Goal: Task Accomplishment & Management: Manage account settings

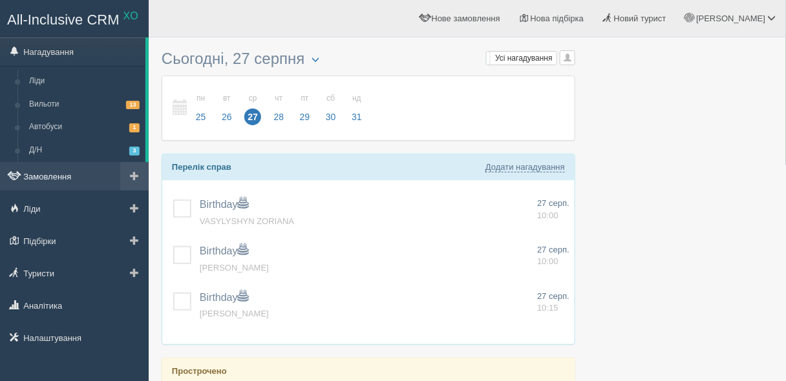
click at [55, 169] on link "Замовлення" at bounding box center [74, 176] width 149 height 28
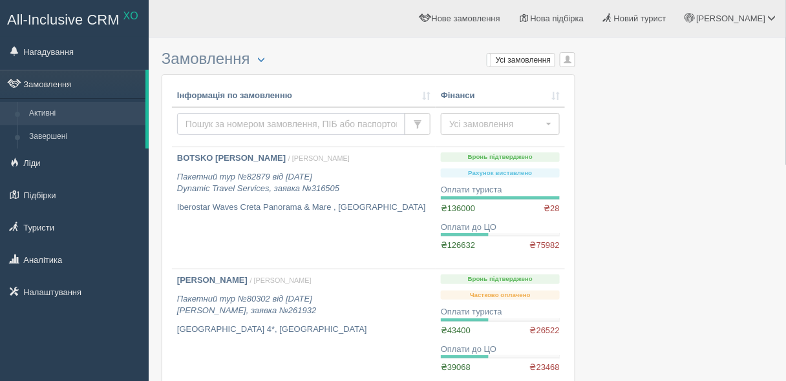
click at [212, 124] on input "text" at bounding box center [291, 124] width 228 height 22
paste input "76421"
type input "76421"
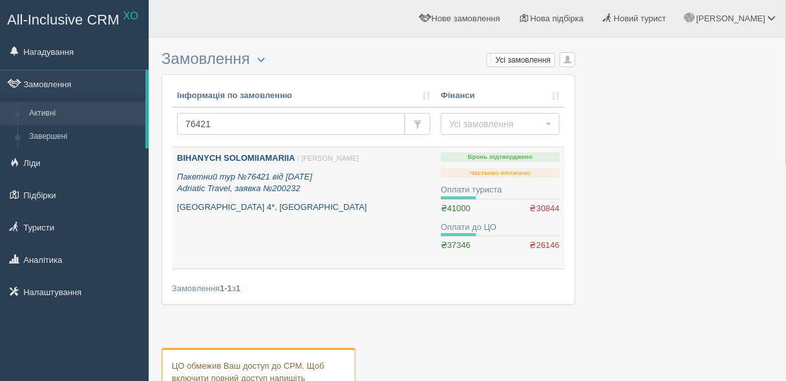
click at [212, 191] on icon "Пакетний тур №76421 від 26.03.2025 Adriatic Travel, заявка №200232" at bounding box center [244, 183] width 135 height 22
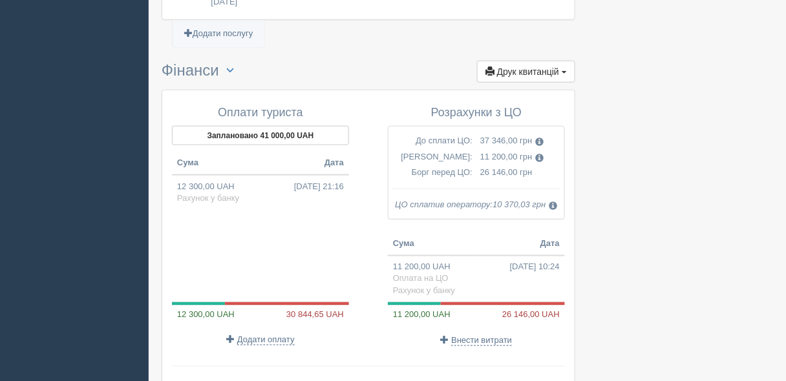
scroll to position [1587, 0]
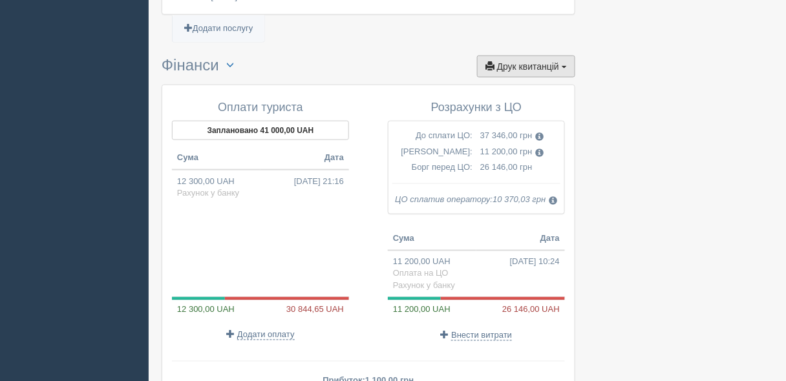
click at [533, 61] on span "Друк квитанцій" at bounding box center [528, 66] width 62 height 10
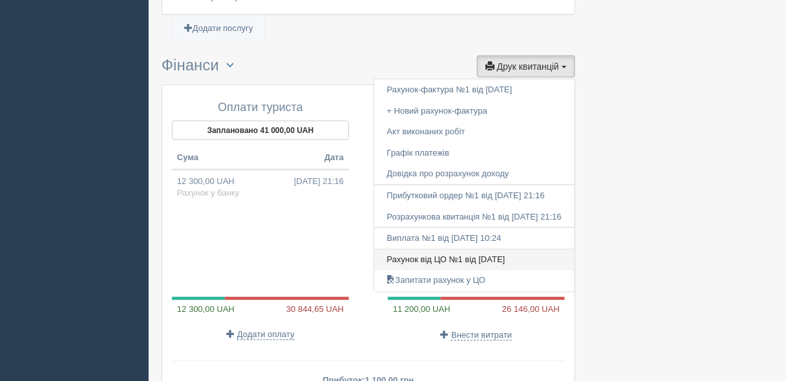
click at [451, 250] on link "Рахунок від ЦО №1 від 28.03.2025" at bounding box center [474, 260] width 200 height 21
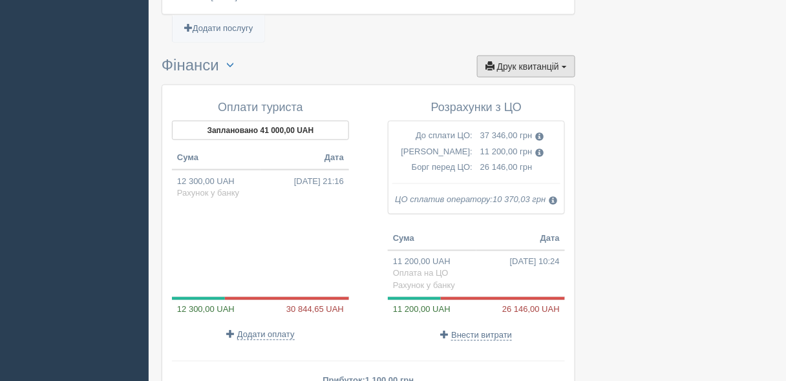
click at [520, 56] on button "Друк квитанцій Друк" at bounding box center [526, 67] width 98 height 22
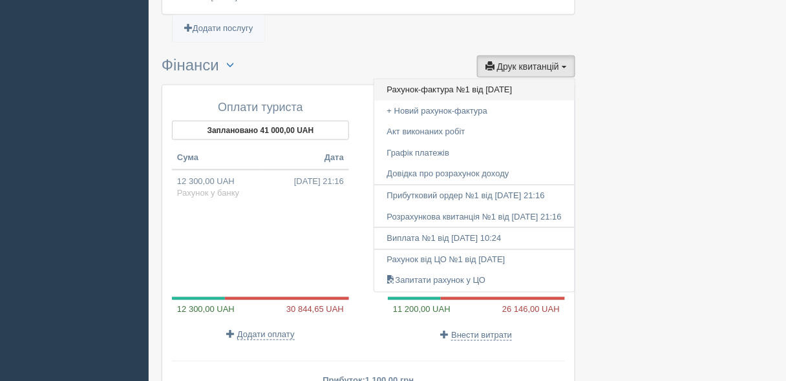
click at [433, 80] on link "Рахунок-фактура №1 від 26.03.2025" at bounding box center [474, 90] width 200 height 21
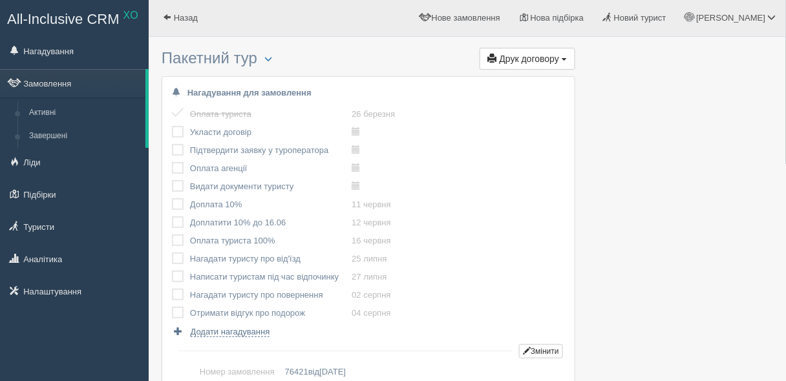
scroll to position [0, 0]
click at [270, 62] on span "button" at bounding box center [268, 60] width 8 height 8
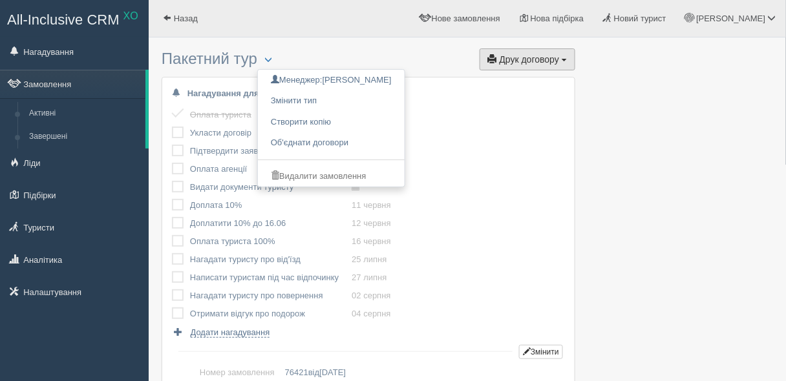
click at [568, 65] on button "Друк договору Друк" at bounding box center [528, 59] width 96 height 22
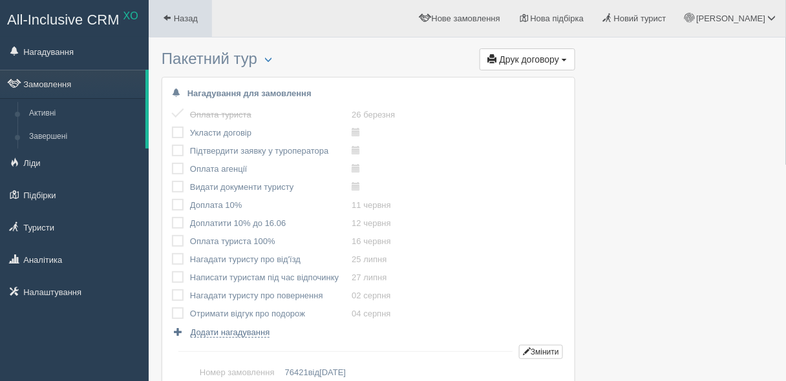
click at [189, 21] on span "Назад" at bounding box center [186, 19] width 24 height 10
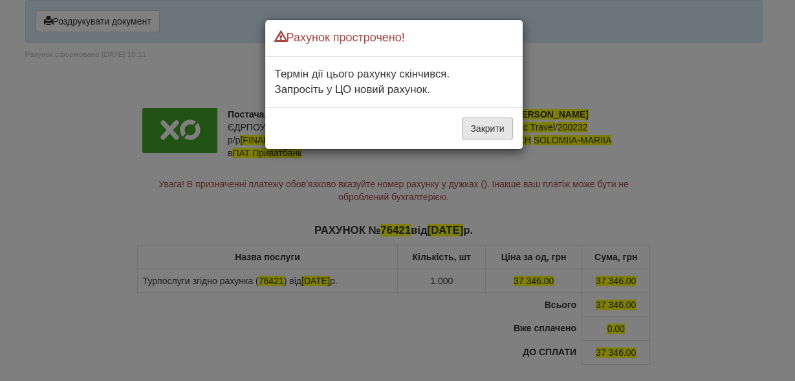
click at [480, 129] on button "Закрити" at bounding box center [487, 129] width 50 height 22
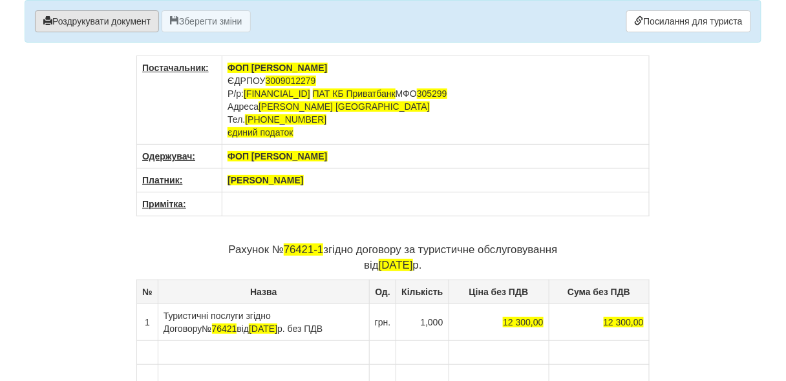
click at [144, 24] on button "Роздрукувати документ" at bounding box center [97, 21] width 124 height 22
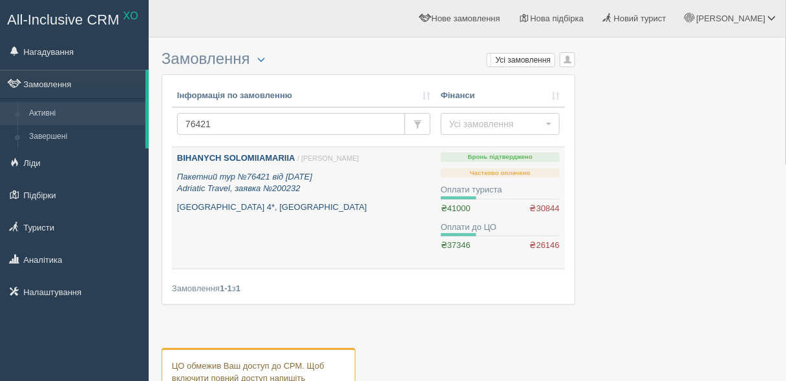
click at [381, 212] on p "[GEOGRAPHIC_DATA] 4*, [GEOGRAPHIC_DATA]" at bounding box center [303, 208] width 253 height 12
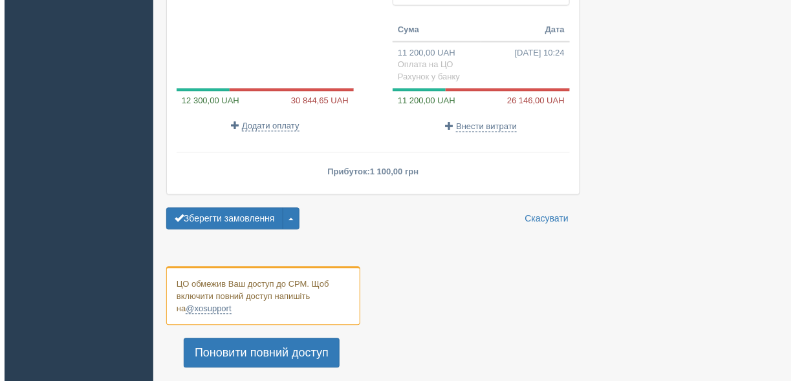
scroll to position [1791, 0]
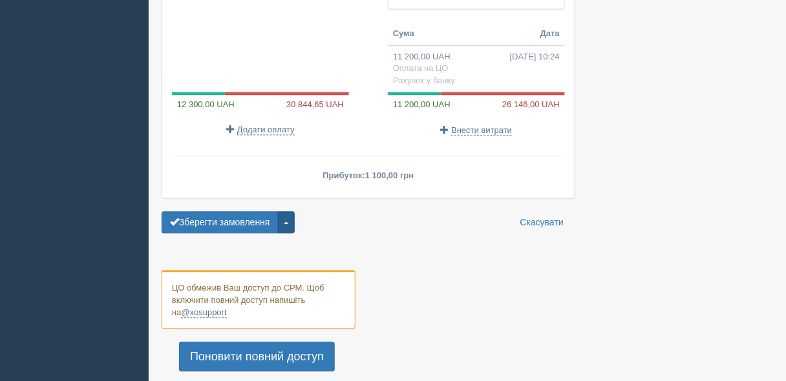
click at [286, 212] on button "button" at bounding box center [286, 223] width 17 height 22
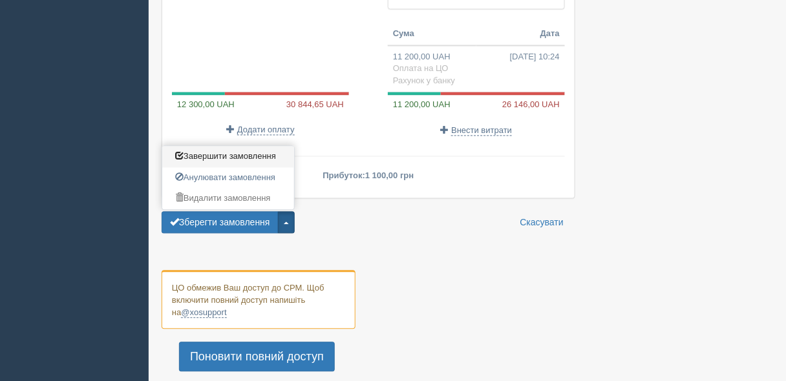
click at [231, 152] on span "Завершити замовлення" at bounding box center [225, 157] width 101 height 10
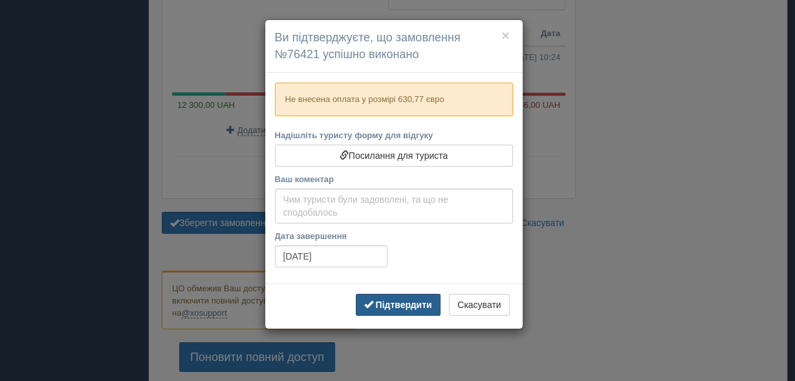
click at [386, 307] on b "Підтвердити" at bounding box center [403, 305] width 56 height 10
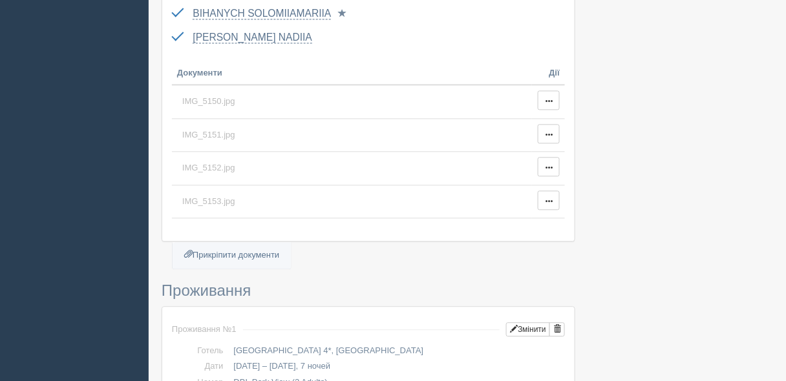
scroll to position [0, 0]
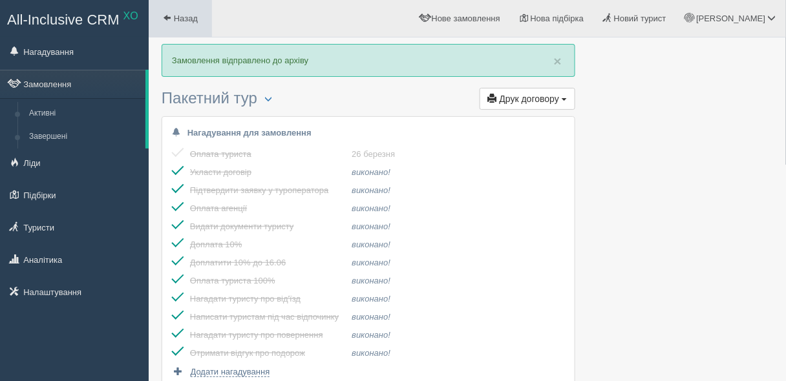
click at [167, 18] on span at bounding box center [167, 18] width 8 height 8
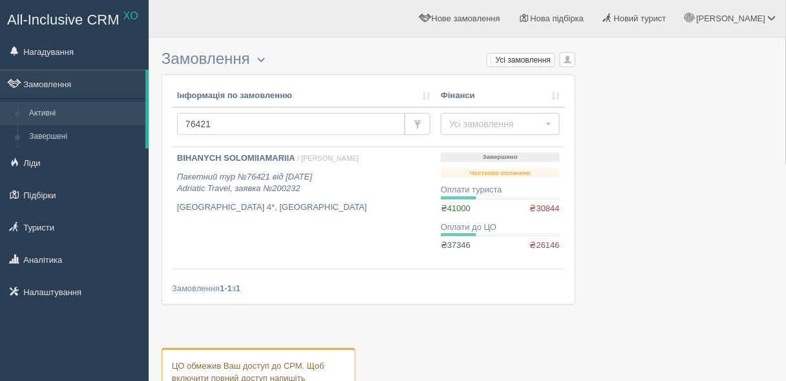
click at [222, 124] on input "76421" at bounding box center [291, 124] width 228 height 22
type input "воробченко"
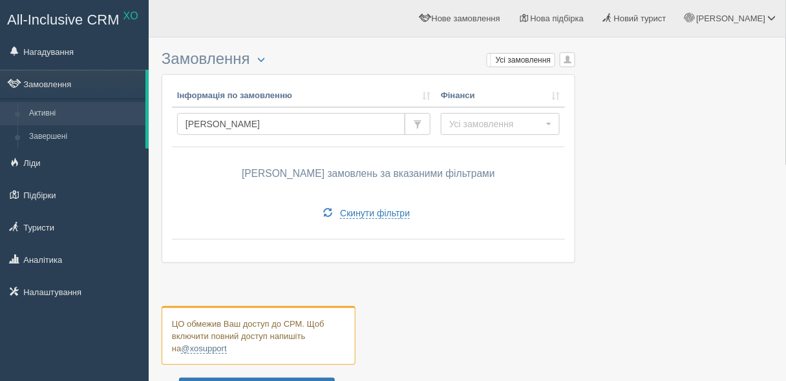
click at [211, 125] on input "[PERSON_NAME]" at bounding box center [291, 124] width 228 height 22
click at [211, 125] on input "воробченко" at bounding box center [291, 124] width 228 height 22
paste input "72992"
type input "72992"
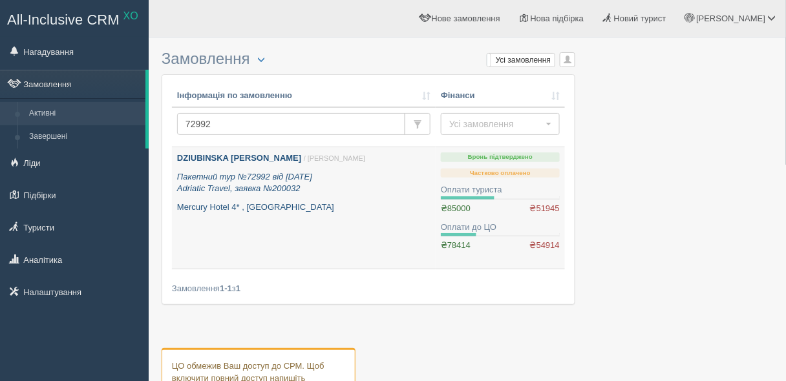
click at [224, 178] on icon "Пакетний тур №72992 від [DATE] Adriatic Travel, заявка №200032" at bounding box center [244, 183] width 135 height 22
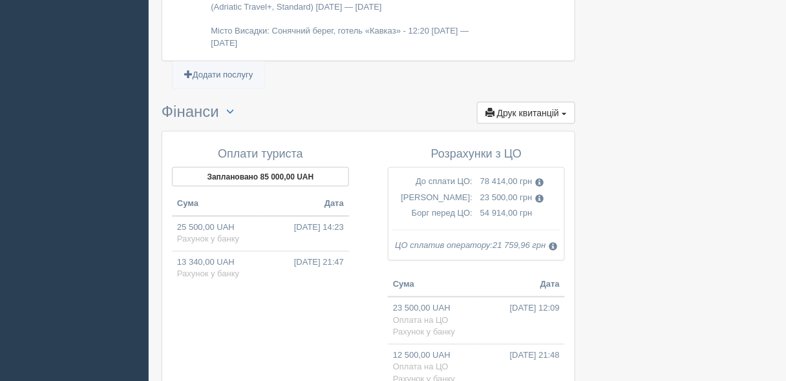
scroll to position [1645, 0]
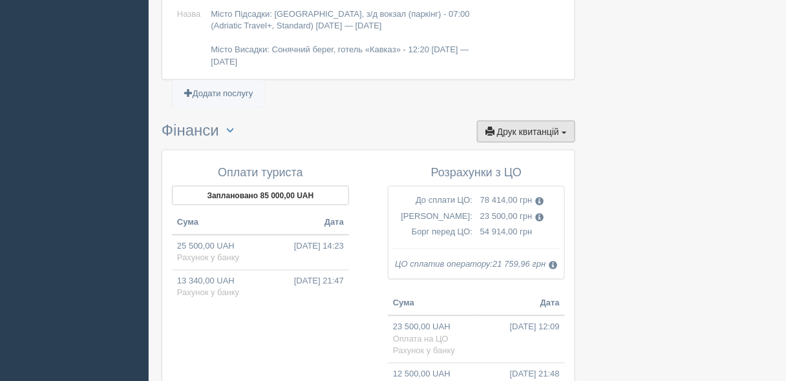
click at [528, 127] on span "Друк квитанцій" at bounding box center [528, 132] width 62 height 10
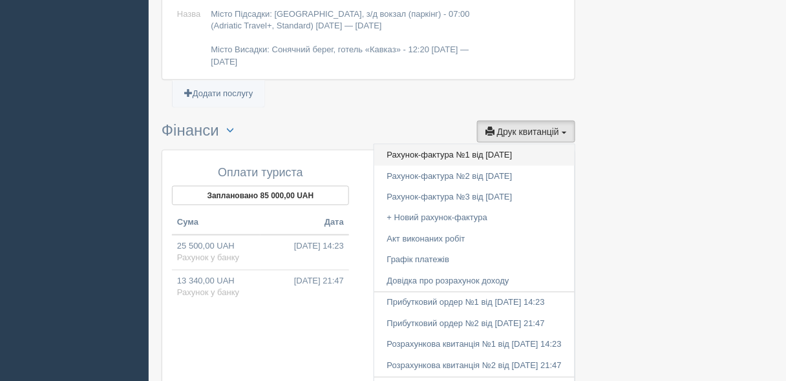
click at [484, 145] on link "Рахунок-фактура №1 від 25.02.2025" at bounding box center [474, 155] width 200 height 21
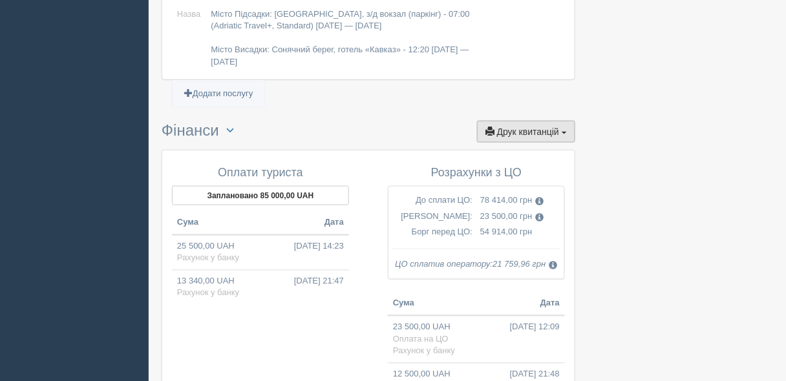
click at [495, 127] on span "button" at bounding box center [490, 131] width 9 height 9
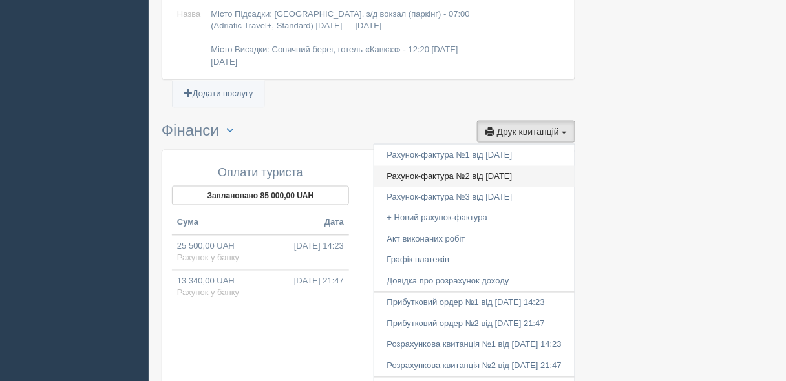
click at [477, 166] on link "Рахунок-фактура №2 від 02.06.2025" at bounding box center [474, 176] width 200 height 21
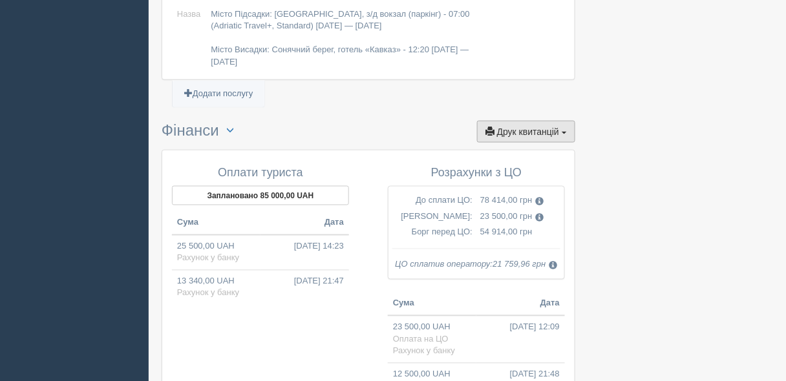
click at [509, 121] on button "Друк квитанцій Друк" at bounding box center [526, 132] width 98 height 22
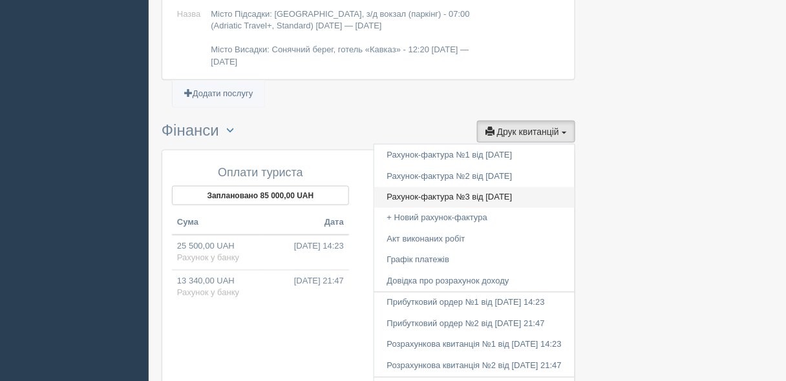
click at [487, 187] on link "Рахунок-фактура №3 від 04.06.2025" at bounding box center [474, 197] width 200 height 21
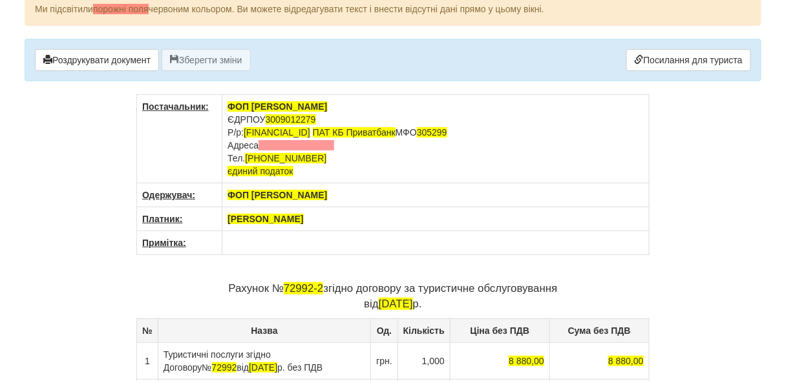
scroll to position [20, 0]
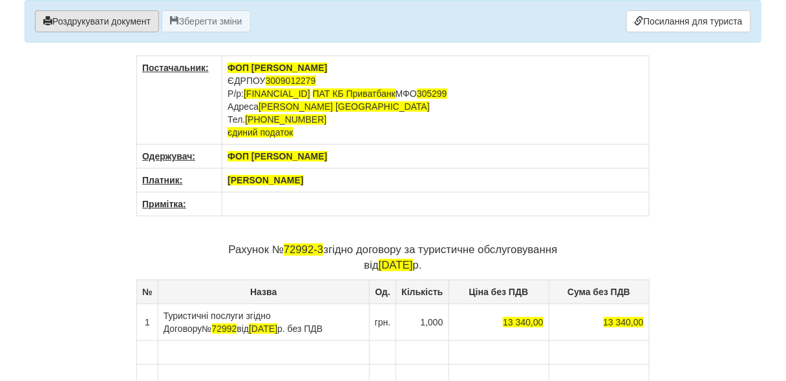
click at [140, 28] on button "Роздрукувати документ" at bounding box center [97, 21] width 124 height 22
